Goal: Transaction & Acquisition: Purchase product/service

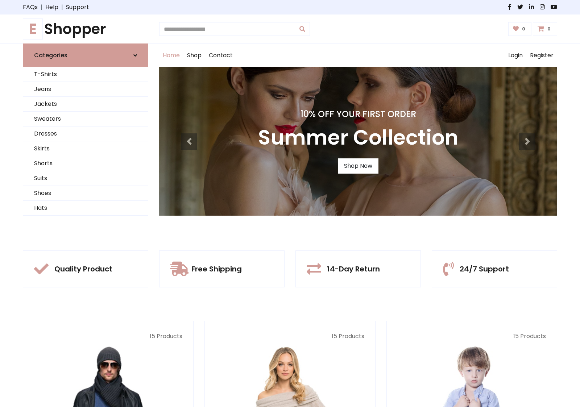
click at [290, 203] on div "10% Off Your First Order Summer Collection Shop Now" at bounding box center [358, 141] width 398 height 149
click at [358, 166] on link "Shop Now" at bounding box center [358, 165] width 41 height 15
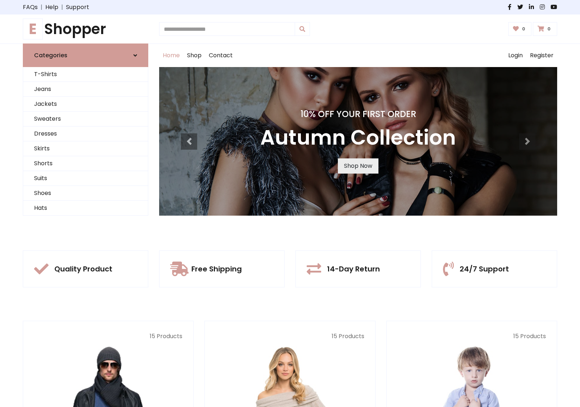
click at [358, 166] on link "Shop Now" at bounding box center [358, 165] width 41 height 15
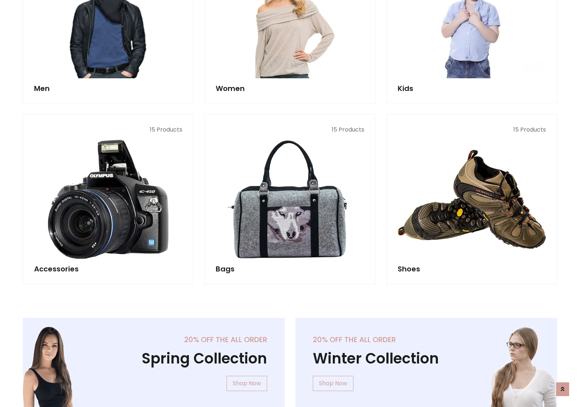
scroll to position [722, 0]
